Goal: Use online tool/utility: Utilize a website feature to perform a specific function

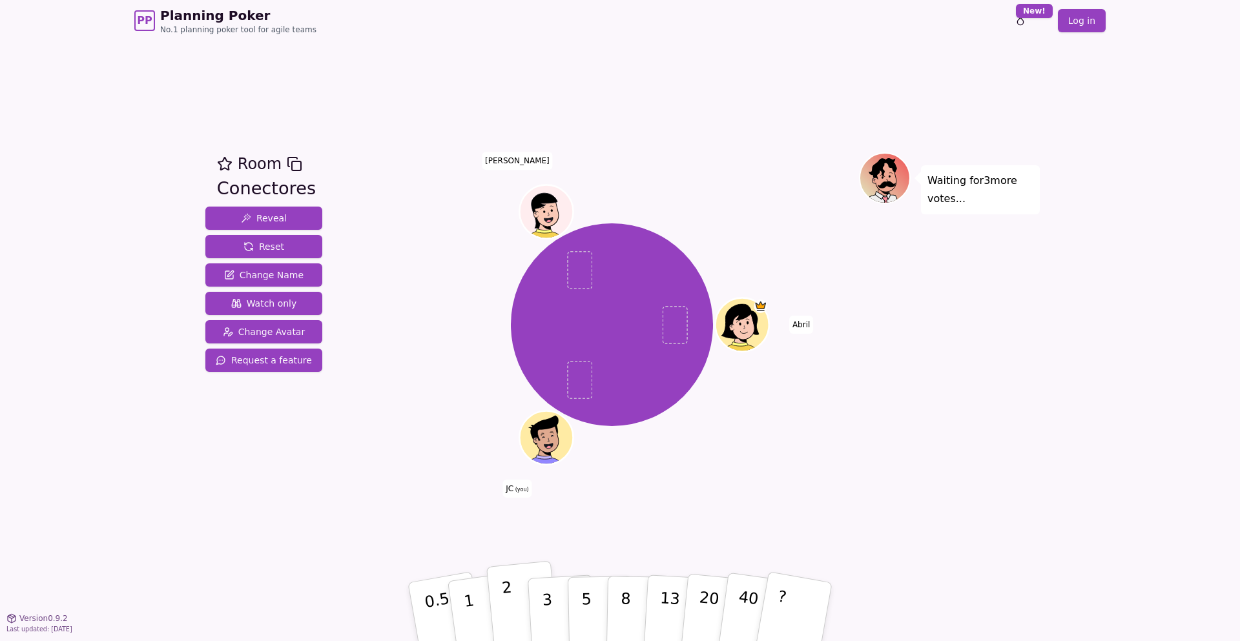
click at [498, 617] on button "2" at bounding box center [523, 612] width 74 height 103
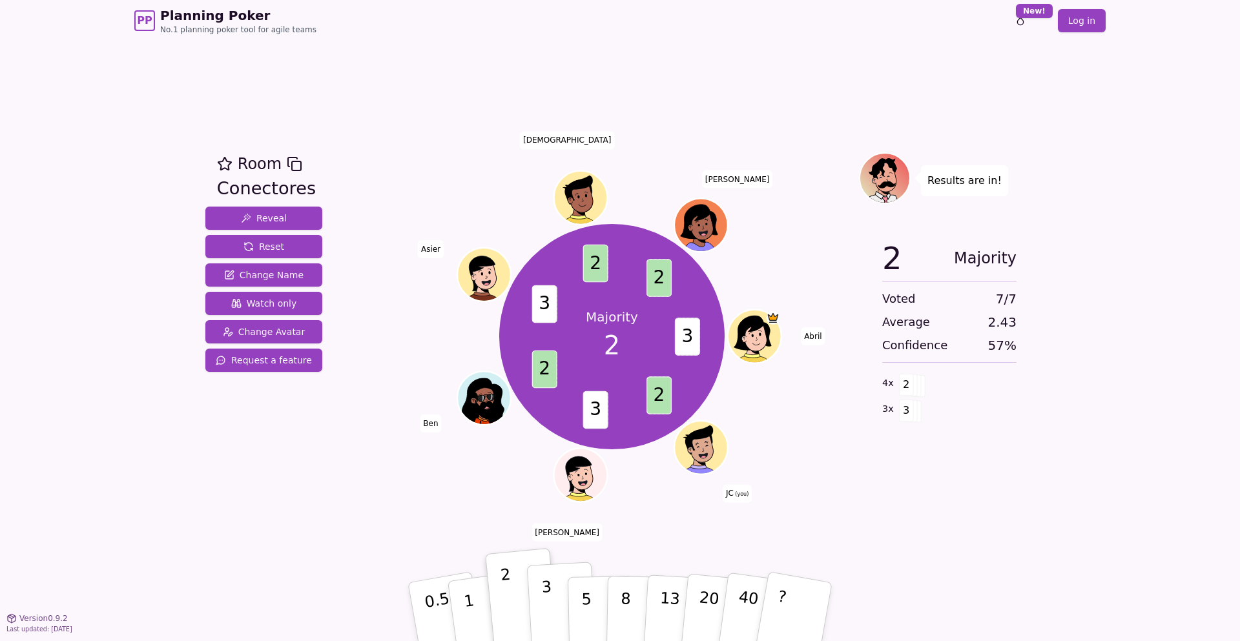
click at [549, 617] on p "3" at bounding box center [548, 613] width 14 height 70
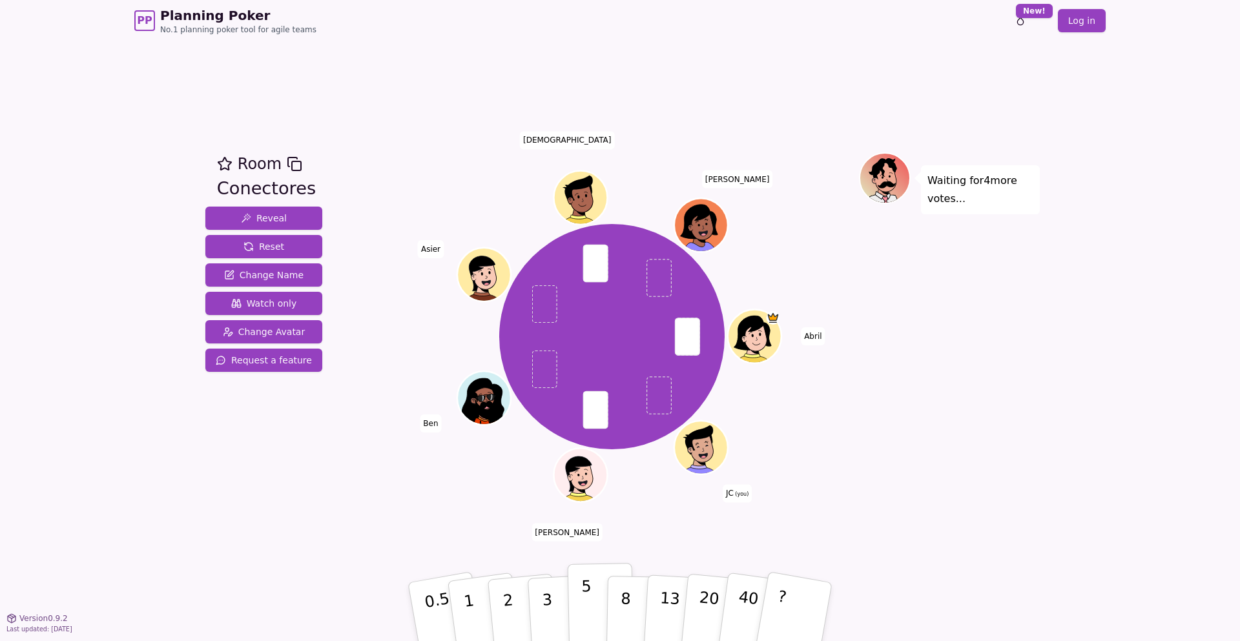
click at [575, 622] on button "5" at bounding box center [601, 612] width 67 height 98
click at [546, 626] on p "3" at bounding box center [548, 613] width 14 height 70
click at [559, 620] on button "3" at bounding box center [562, 612] width 70 height 101
click at [520, 624] on button "2" at bounding box center [523, 612] width 74 height 103
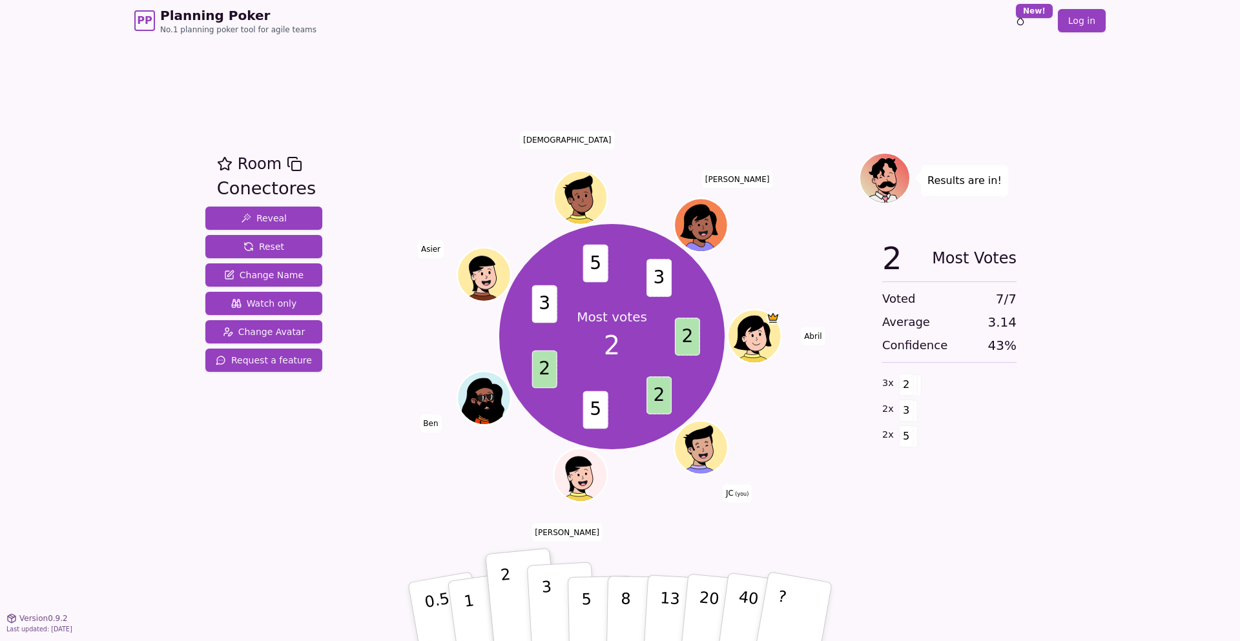
click at [554, 631] on button "3" at bounding box center [562, 612] width 70 height 101
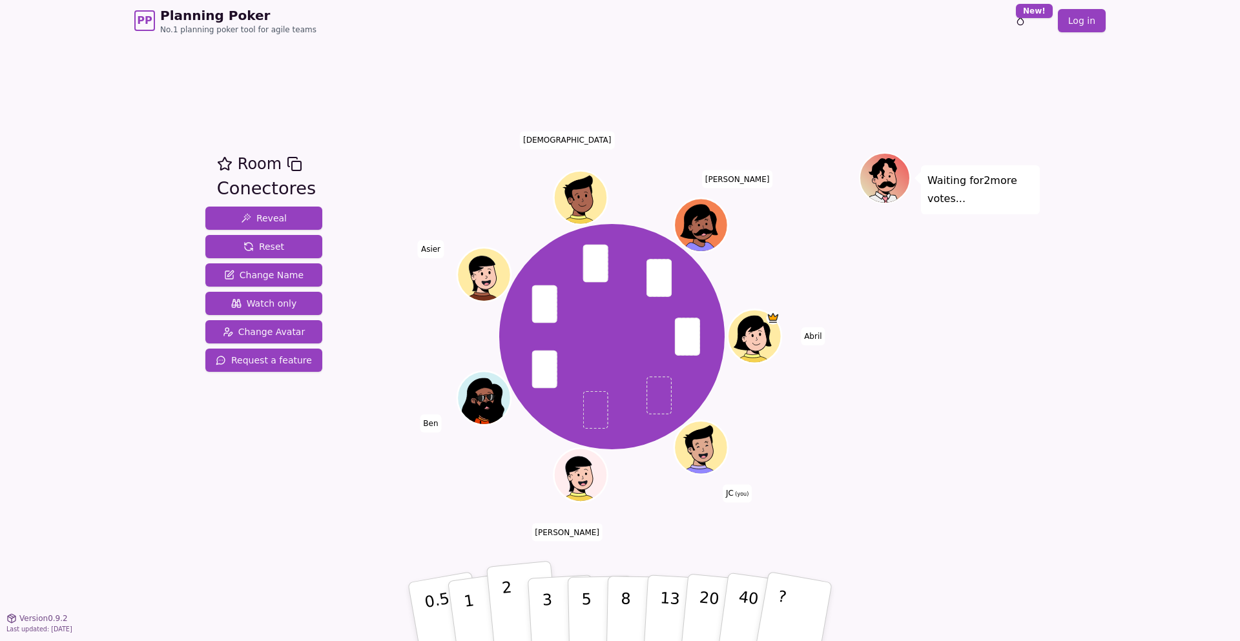
click at [522, 628] on button "2" at bounding box center [523, 612] width 74 height 103
click at [542, 624] on button "3" at bounding box center [562, 612] width 70 height 101
